Goal: Task Accomplishment & Management: Manage account settings

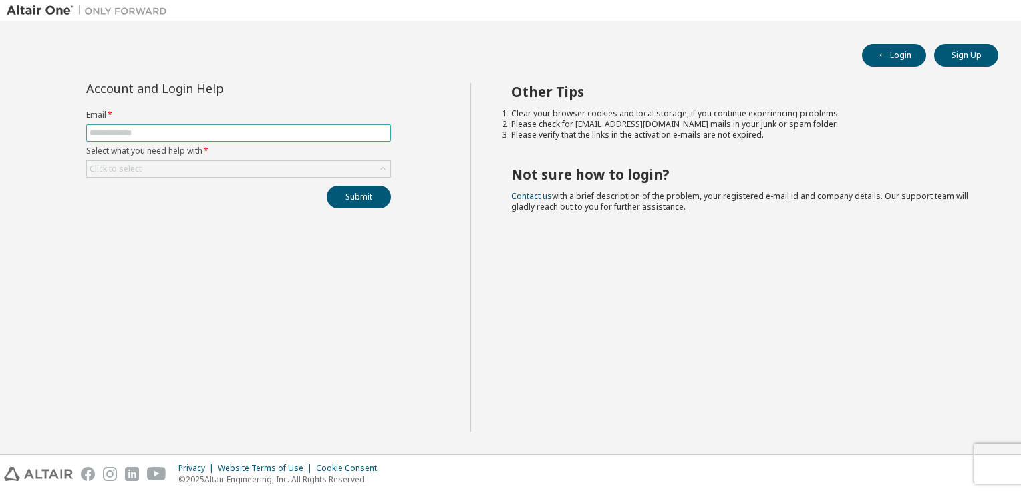
click at [215, 133] on input "text" at bounding box center [239, 133] width 298 height 11
type input "**********"
click at [316, 164] on div "Click to select" at bounding box center [238, 169] width 303 height 16
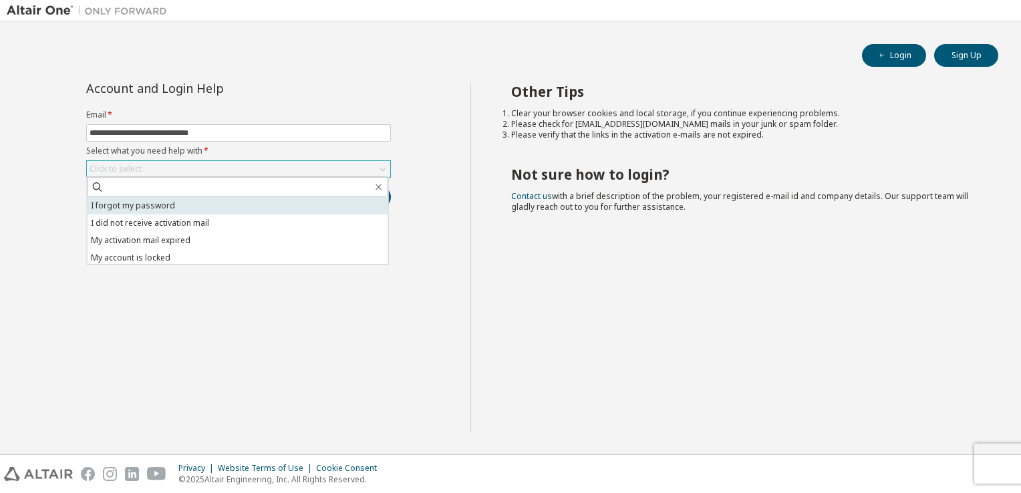
click at [161, 207] on li "I forgot my password" at bounding box center [238, 205] width 301 height 17
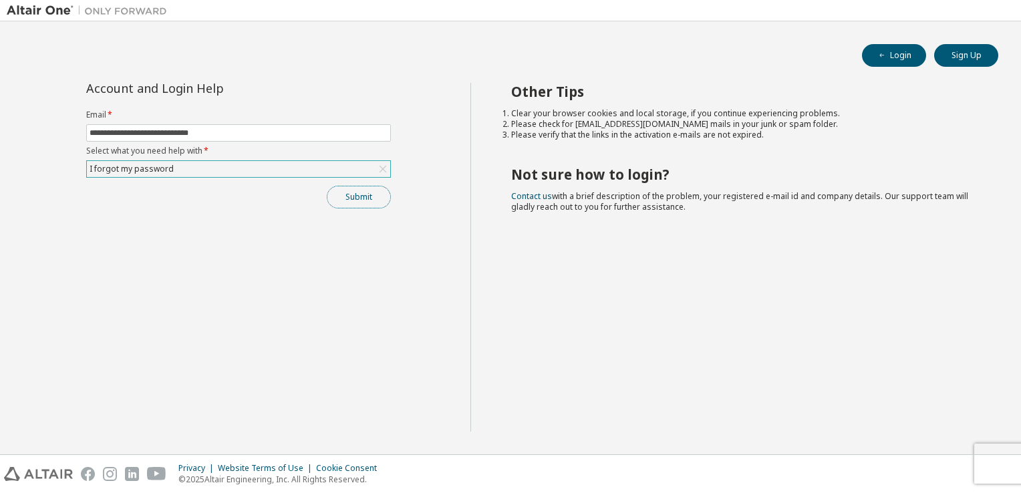
click at [356, 199] on button "Submit" at bounding box center [359, 197] width 64 height 23
click at [362, 201] on button "Submit" at bounding box center [359, 197] width 64 height 23
